Goal: Navigation & Orientation: Find specific page/section

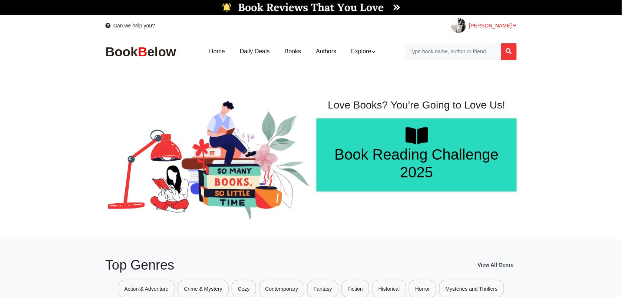
click at [511, 27] on span "[PERSON_NAME]" at bounding box center [492, 26] width 47 height 6
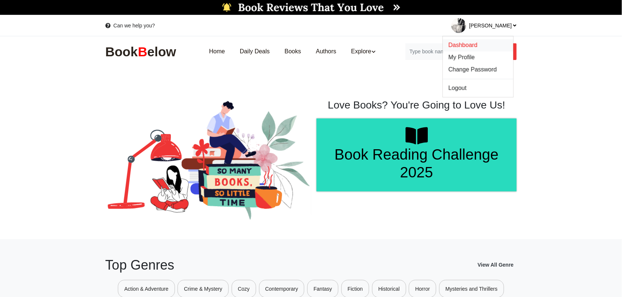
click at [477, 43] on span "Dashboard" at bounding box center [462, 45] width 29 height 6
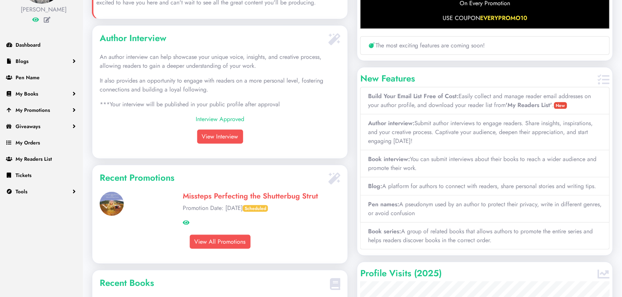
scroll to position [93, 0]
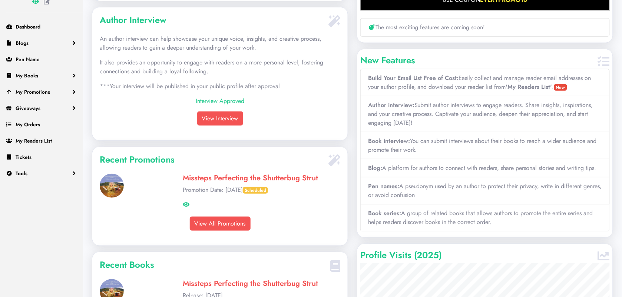
click at [215, 183] on link "Missteps Perfecting the Shutterbug Strut" at bounding box center [250, 178] width 135 height 11
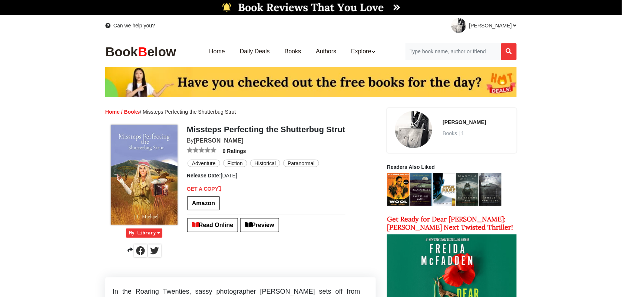
click at [156, 252] on img at bounding box center [154, 251] width 13 height 13
